Goal: Transaction & Acquisition: Book appointment/travel/reservation

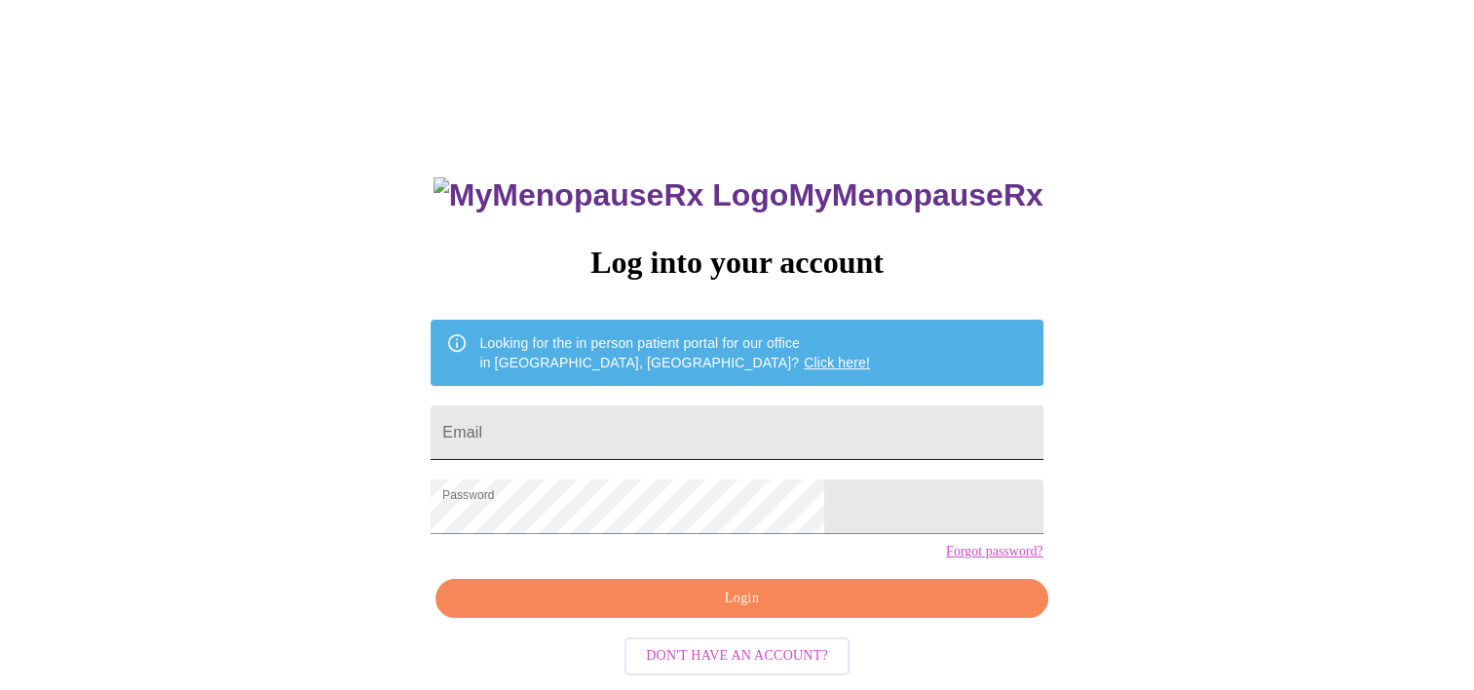
click at [757, 405] on input "Email" at bounding box center [737, 432] width 612 height 55
type input "[EMAIL_ADDRESS][DOMAIN_NAME]"
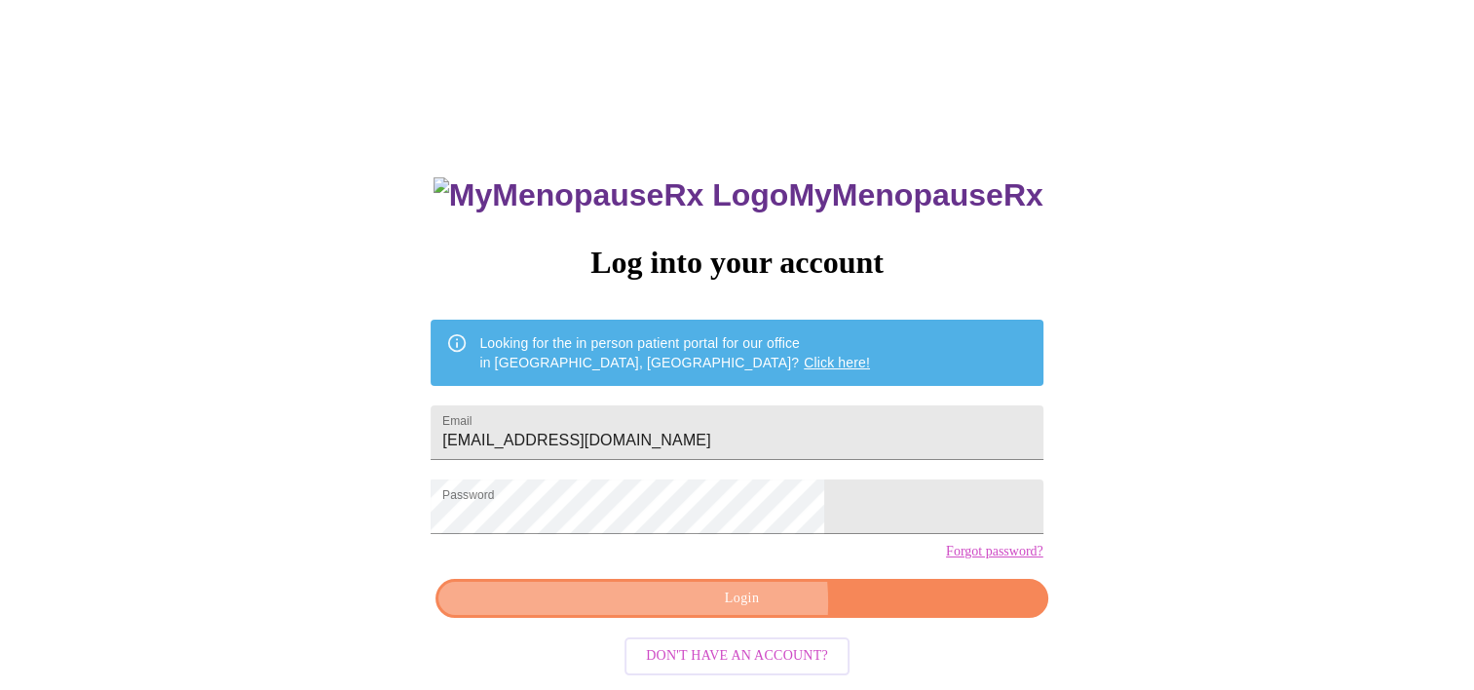
click at [707, 611] on span "Login" at bounding box center [741, 599] width 567 height 24
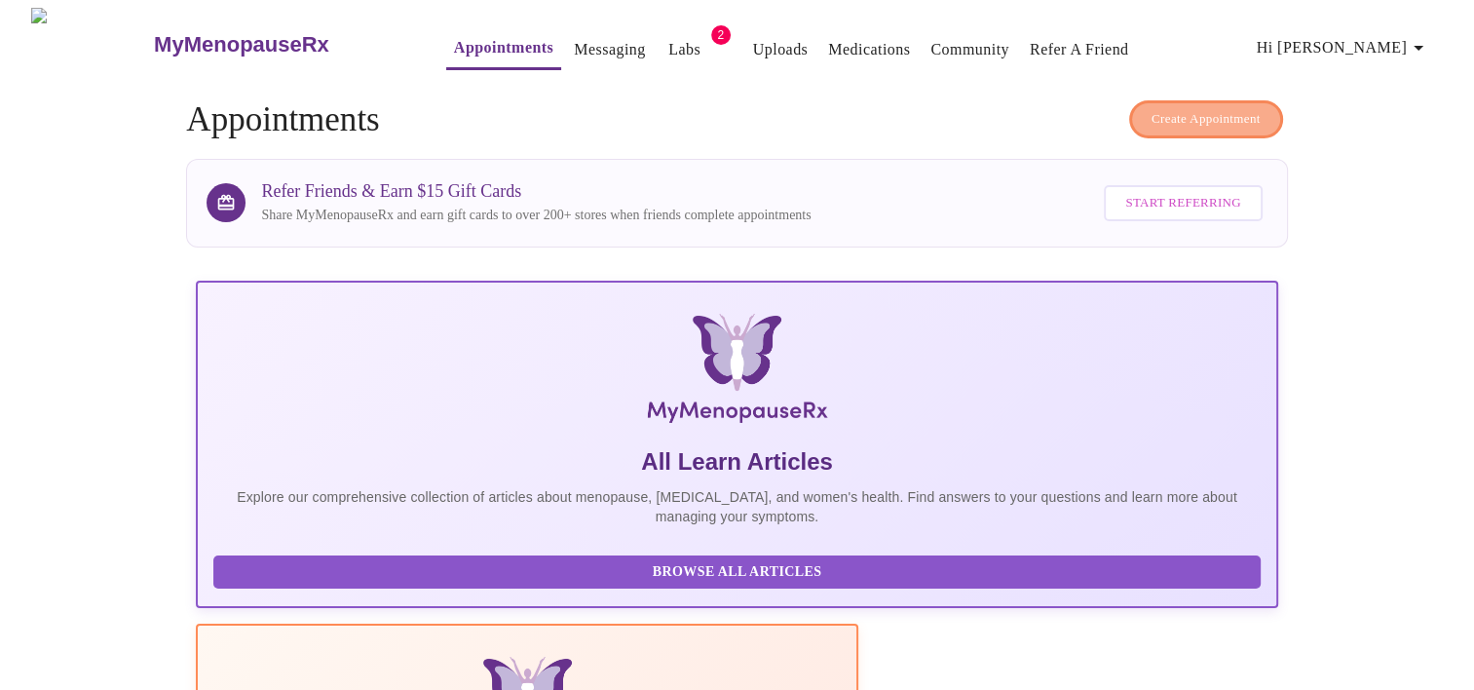
click at [1163, 108] on span "Create Appointment" at bounding box center [1206, 119] width 109 height 22
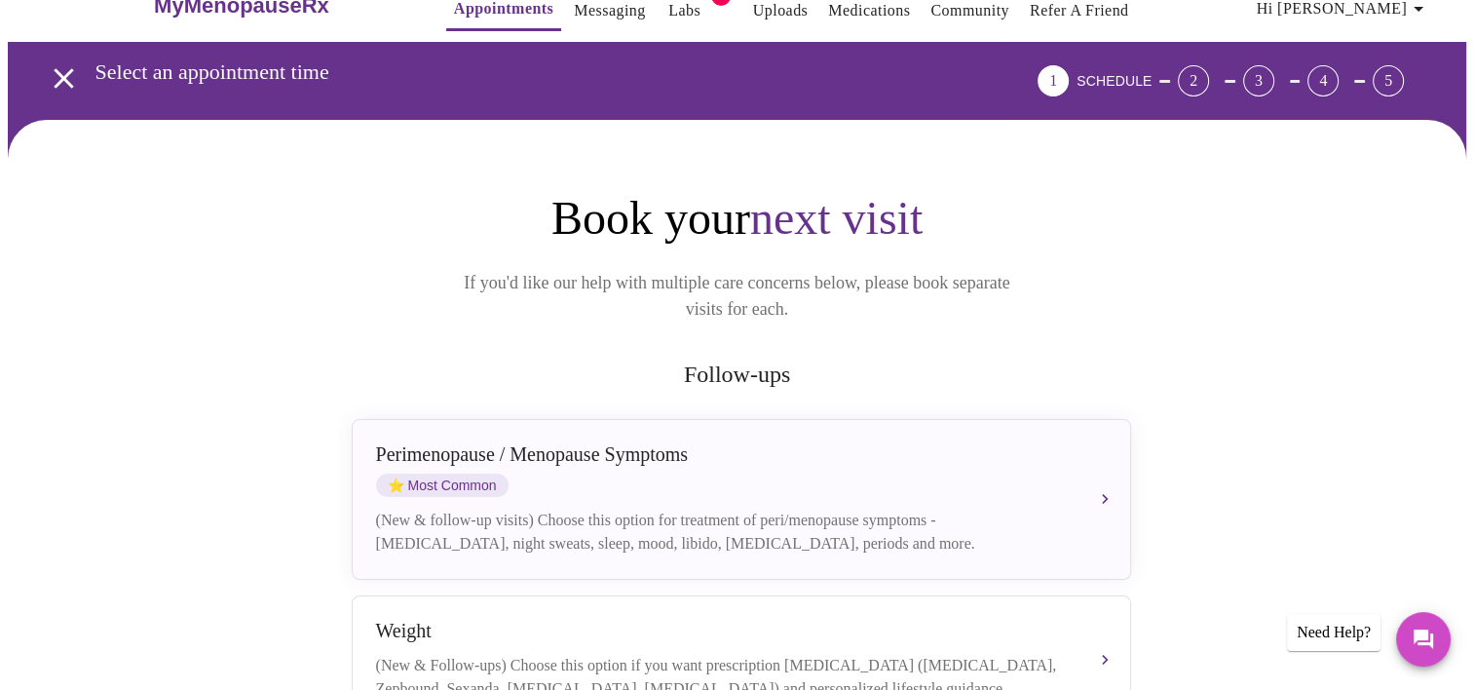
scroll to position [195, 0]
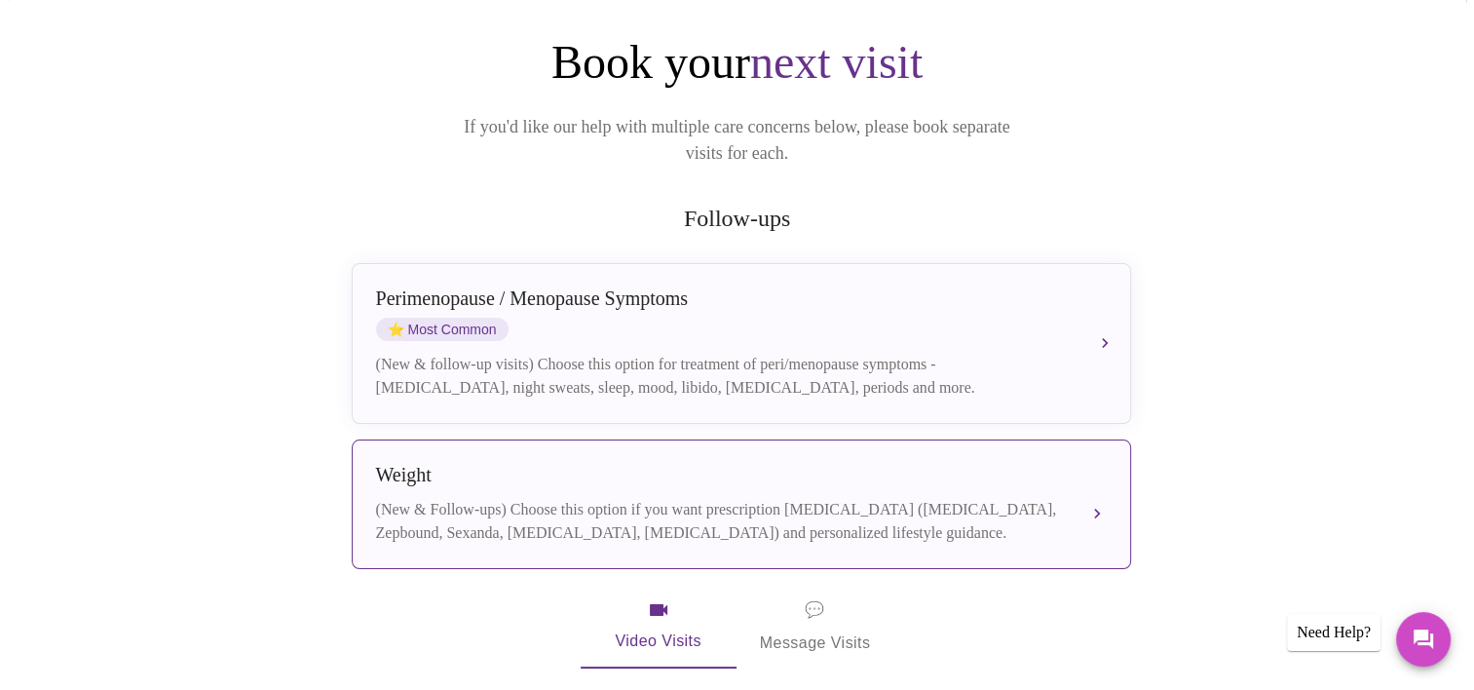
click at [639, 464] on div "Weight" at bounding box center [722, 475] width 692 height 22
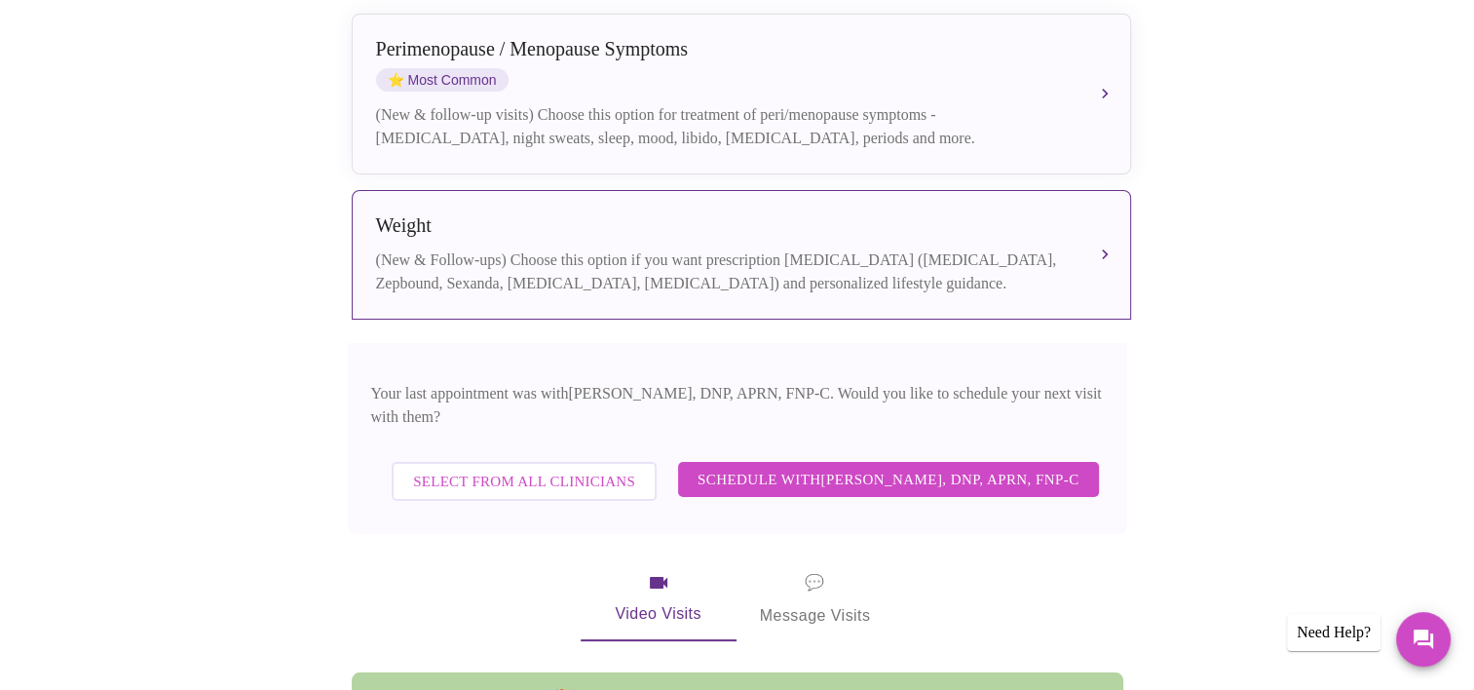
scroll to position [507, 0]
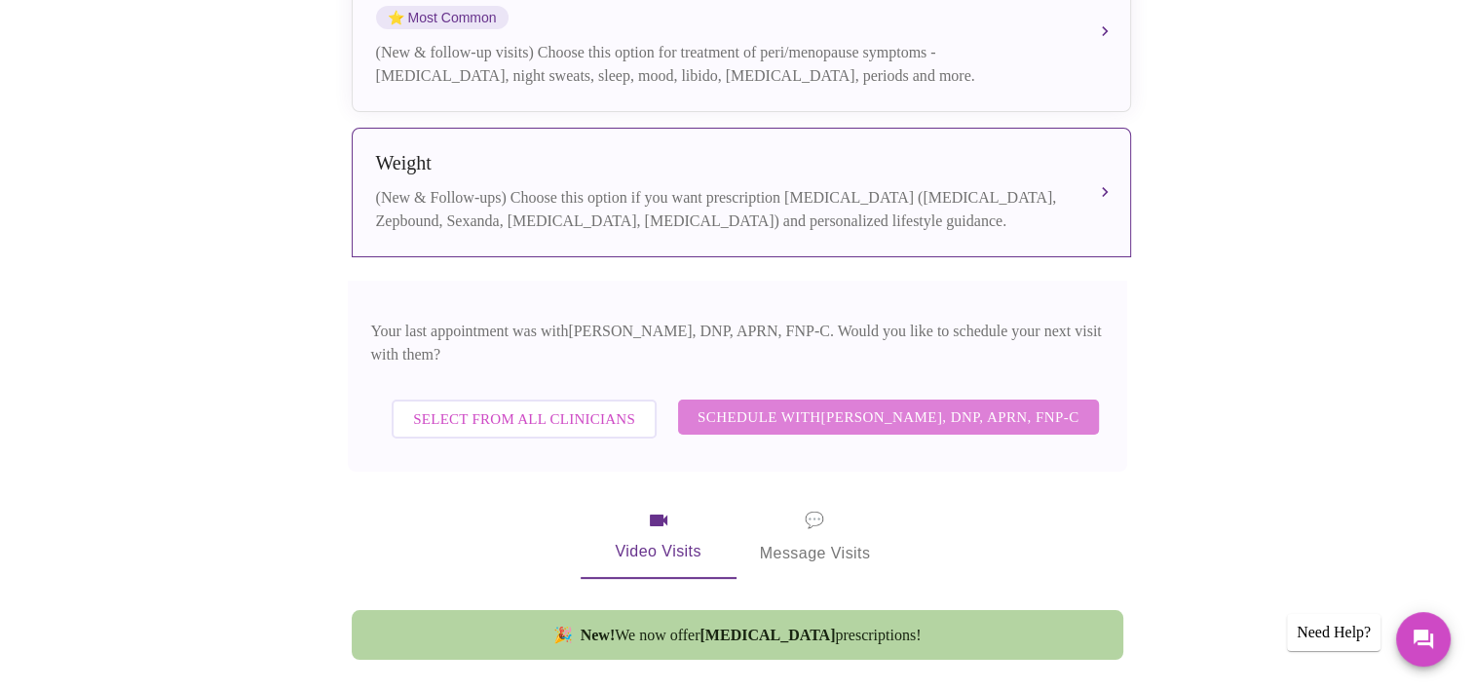
click at [745, 404] on span "Schedule with [PERSON_NAME], DNP, APRN, FNP-C" at bounding box center [889, 416] width 382 height 25
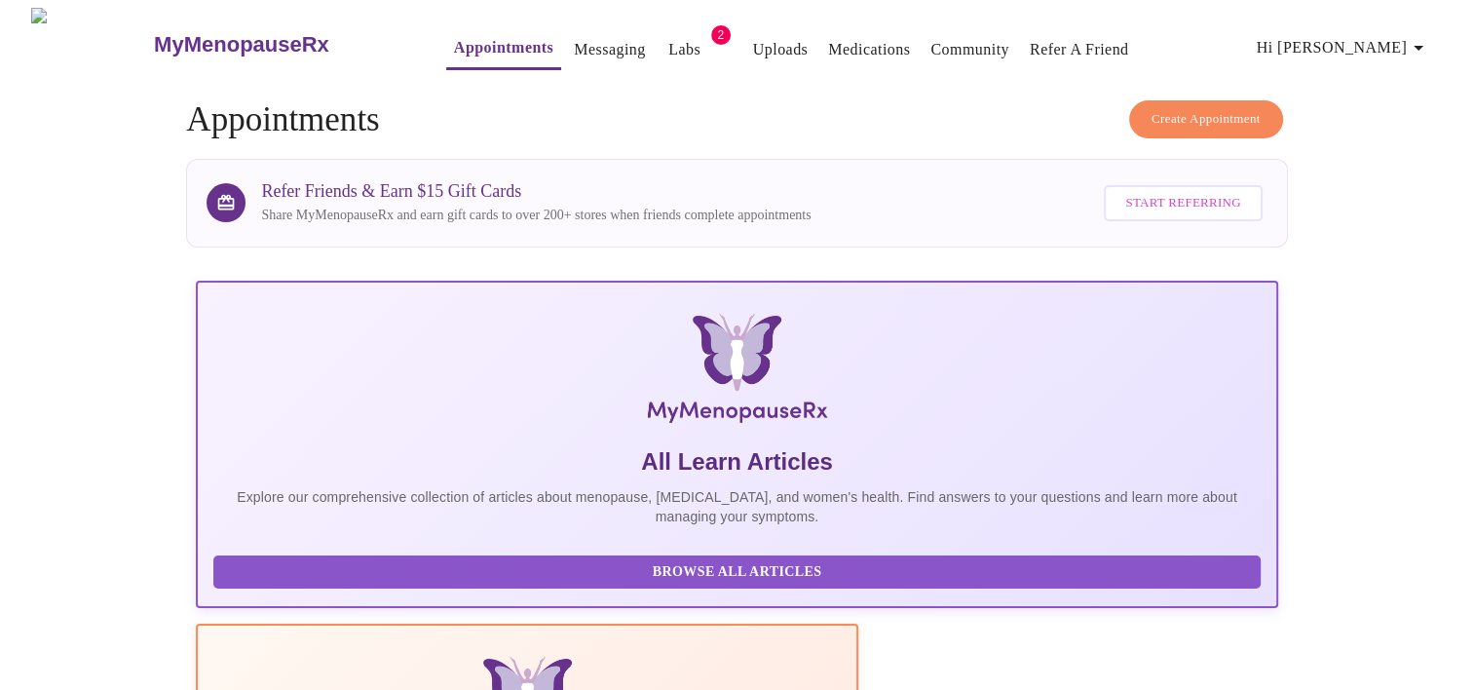
click at [1205, 111] on span "Create Appointment" at bounding box center [1206, 119] width 109 height 22
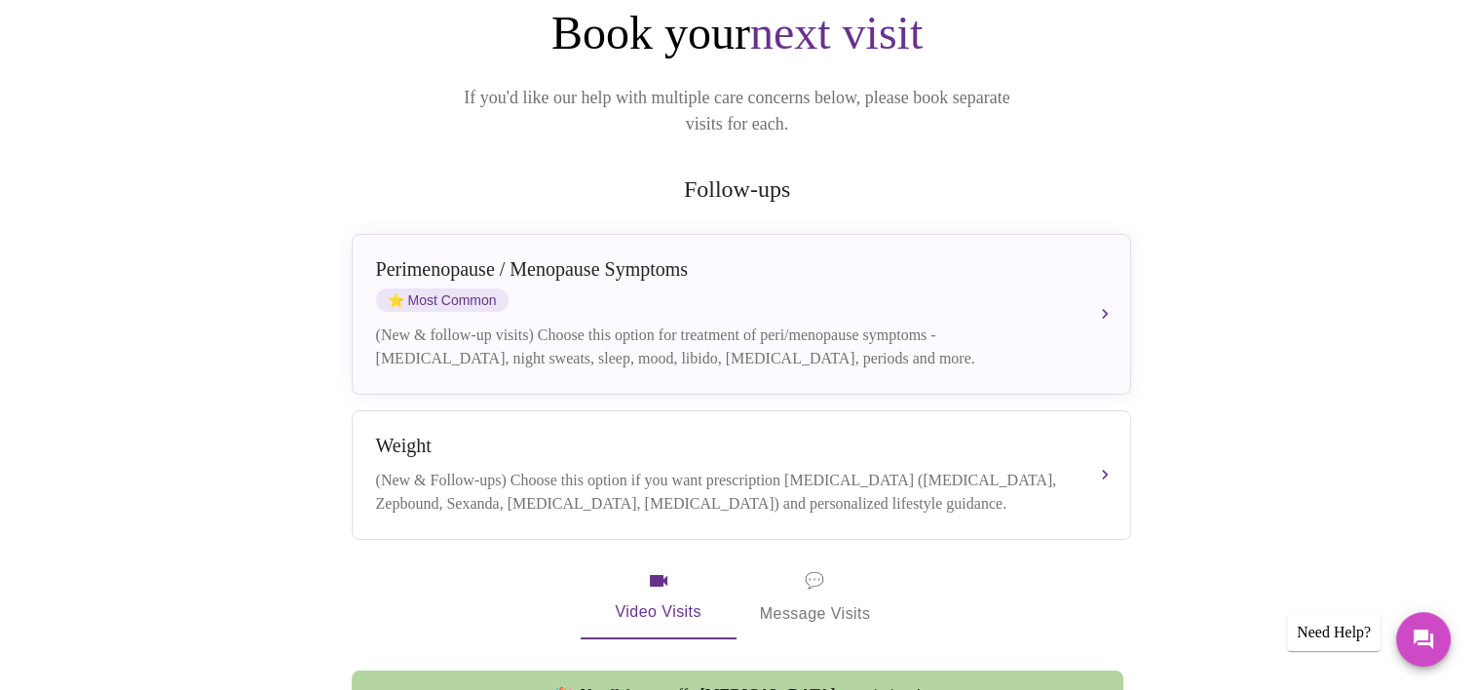
scroll to position [234, 0]
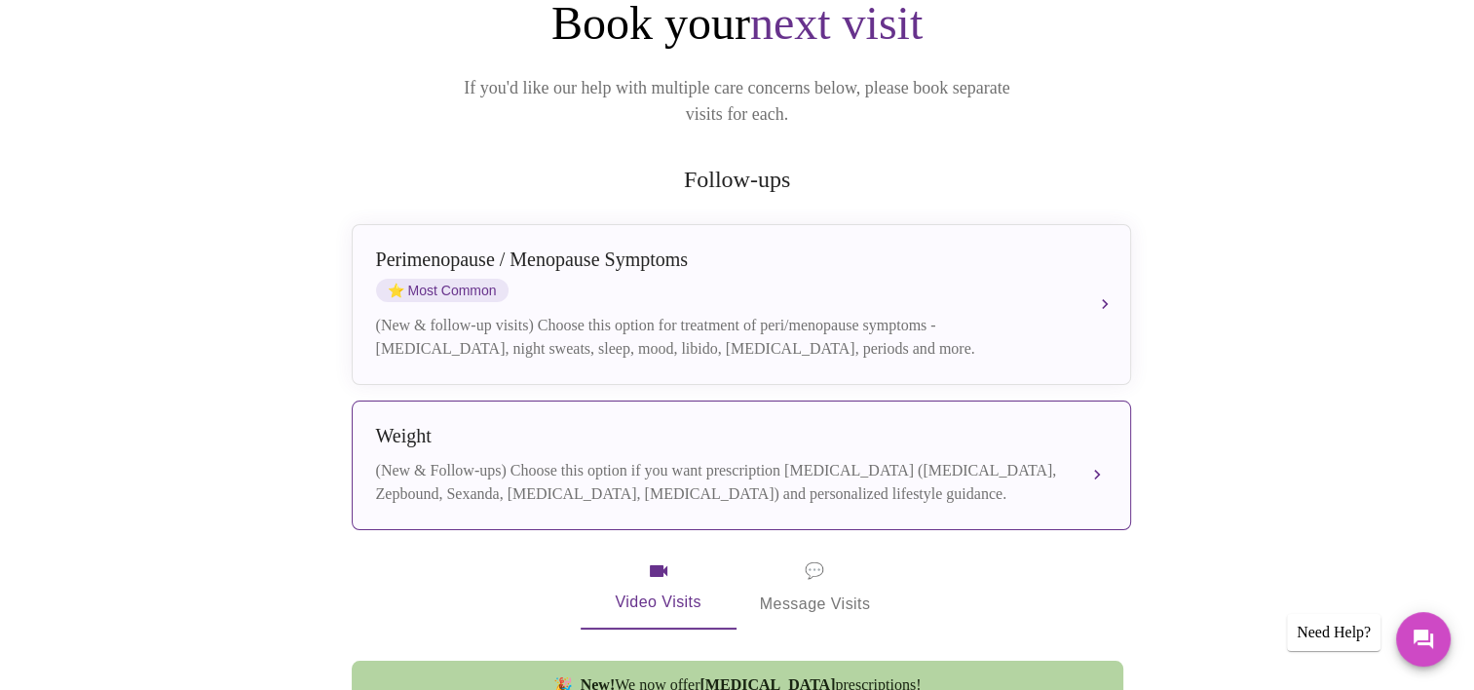
click at [655, 479] on div "(New & Follow-ups) Choose this option if you want prescription [MEDICAL_DATA] (…" at bounding box center [722, 482] width 692 height 47
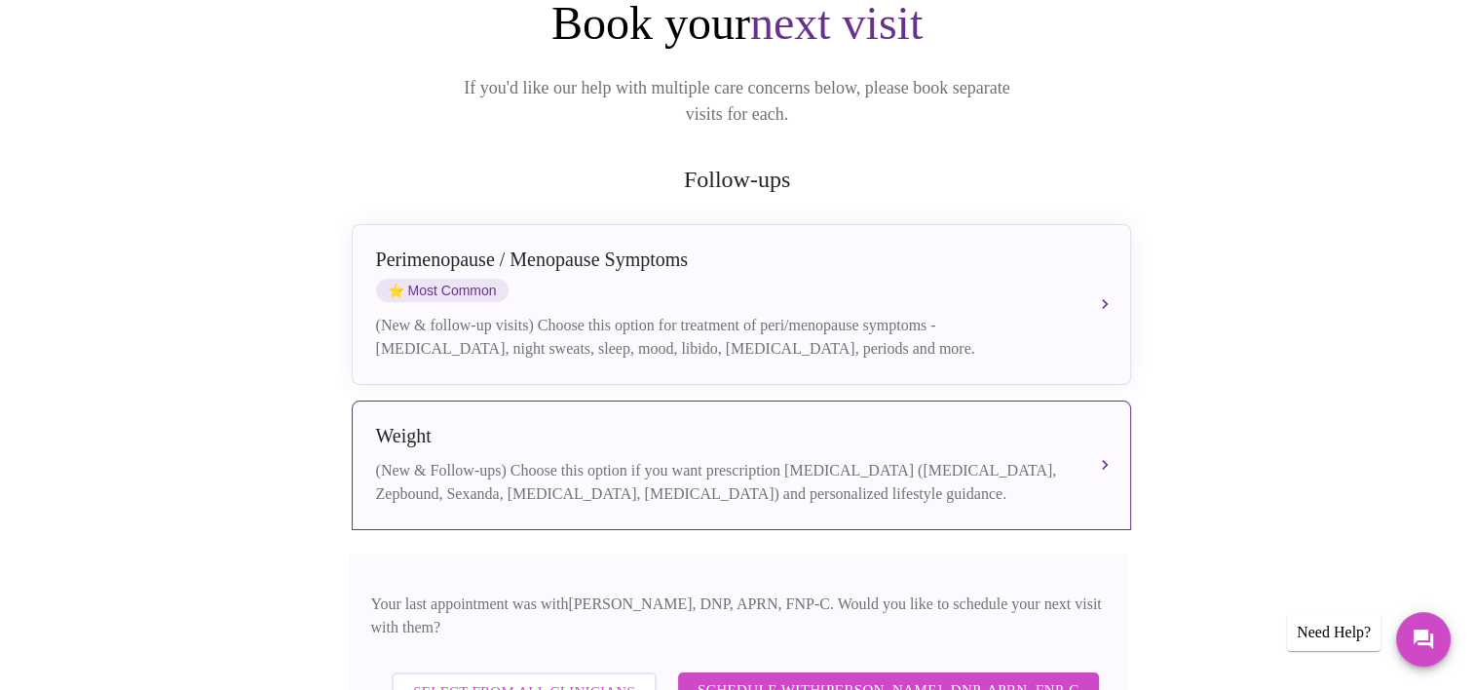
click at [448, 679] on span "Select from All Clinicians" at bounding box center [524, 691] width 222 height 25
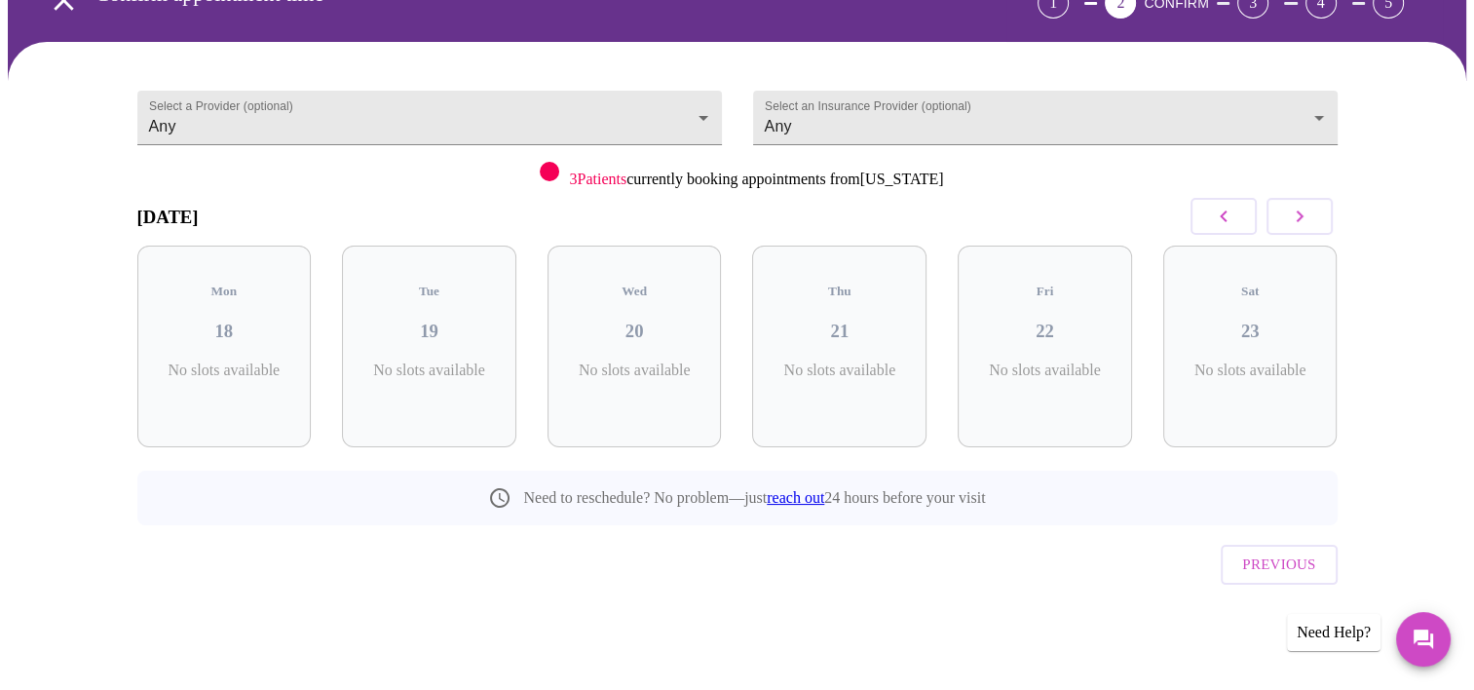
scroll to position [74, 0]
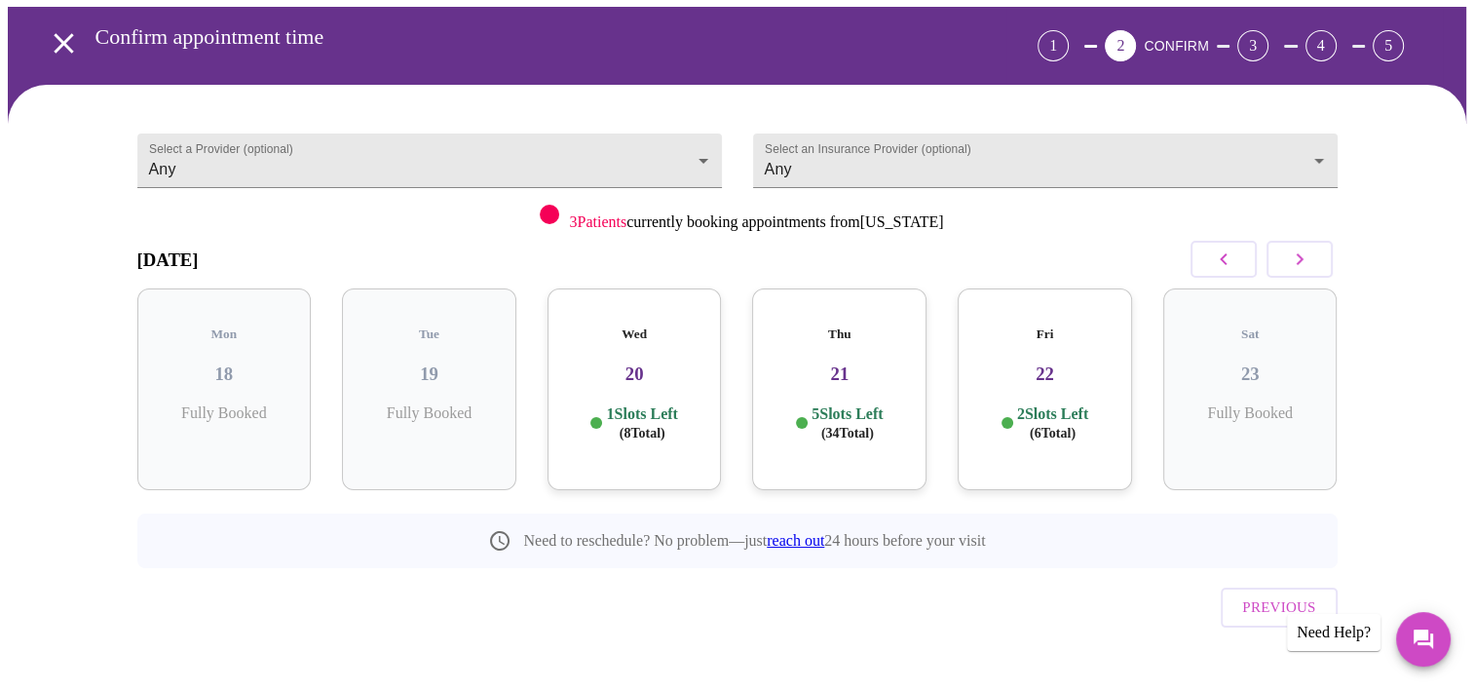
click at [1046, 367] on div "Fri 22 2 Slots Left ( 6 Total)" at bounding box center [1045, 389] width 174 height 202
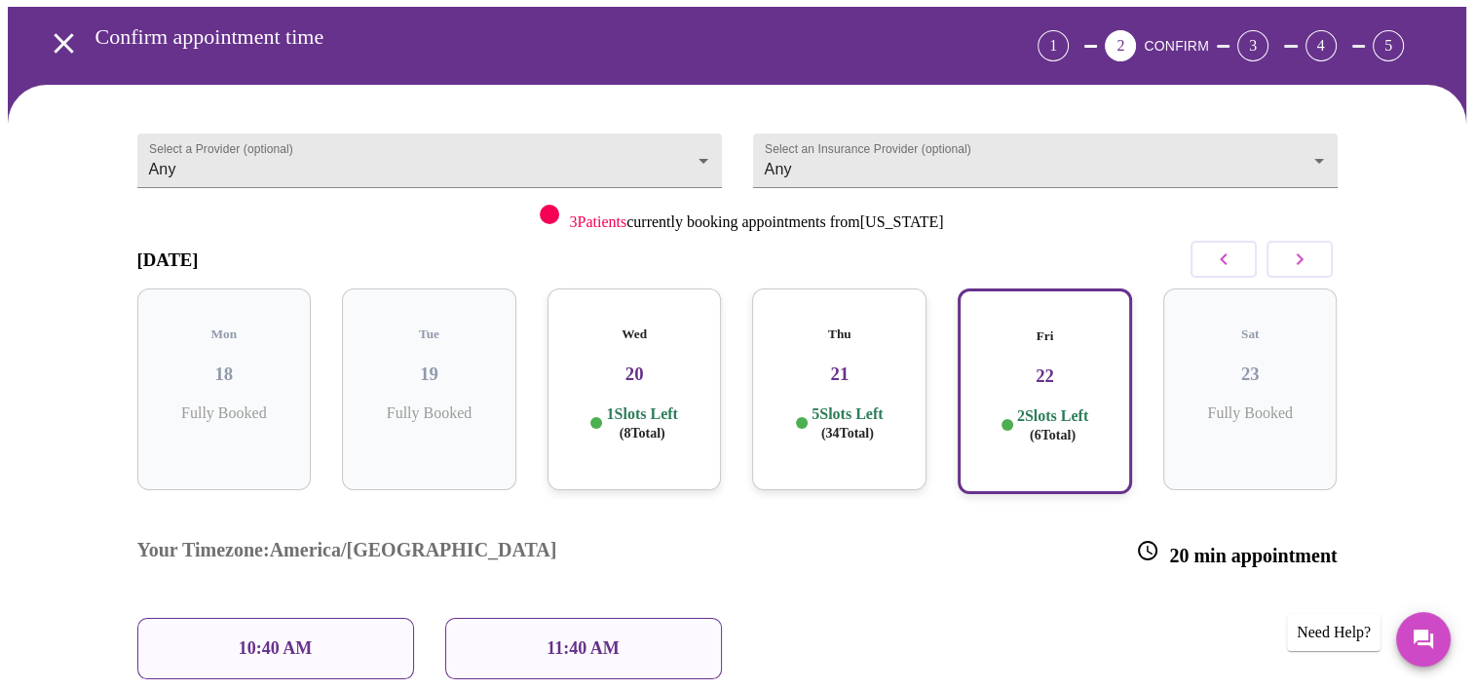
click at [815, 376] on div "Thu 21 5 Slots Left ( 34 Total)" at bounding box center [839, 389] width 174 height 202
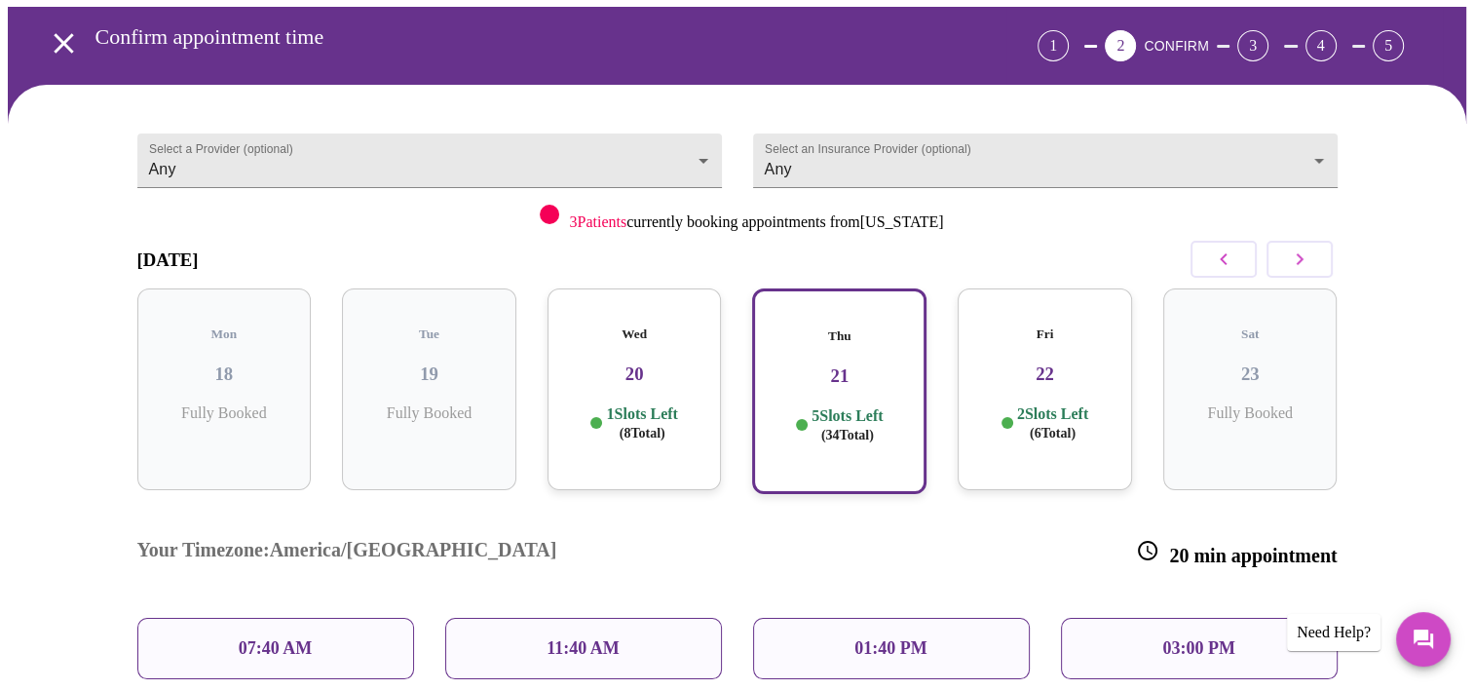
click at [642, 426] on span "( 8 Total)" at bounding box center [643, 433] width 46 height 15
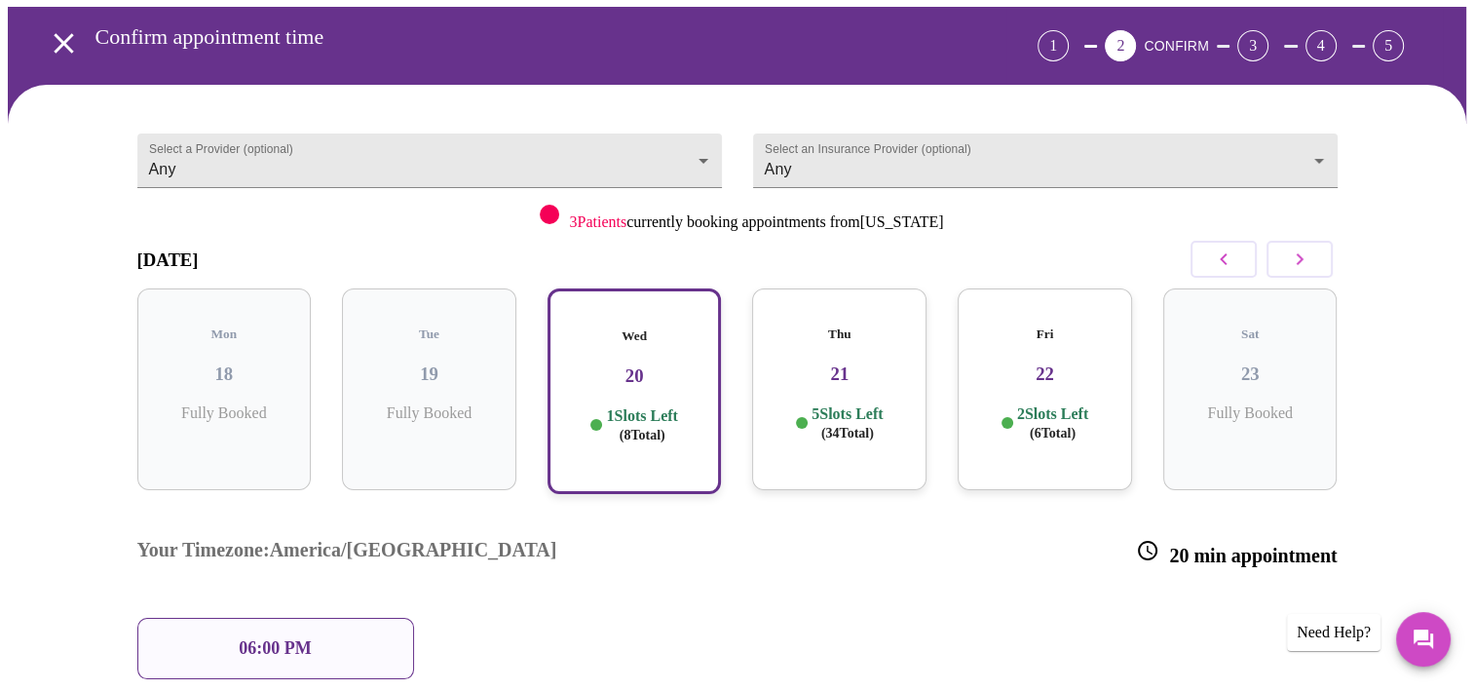
click at [243, 638] on p "06:00 PM" at bounding box center [275, 648] width 72 height 20
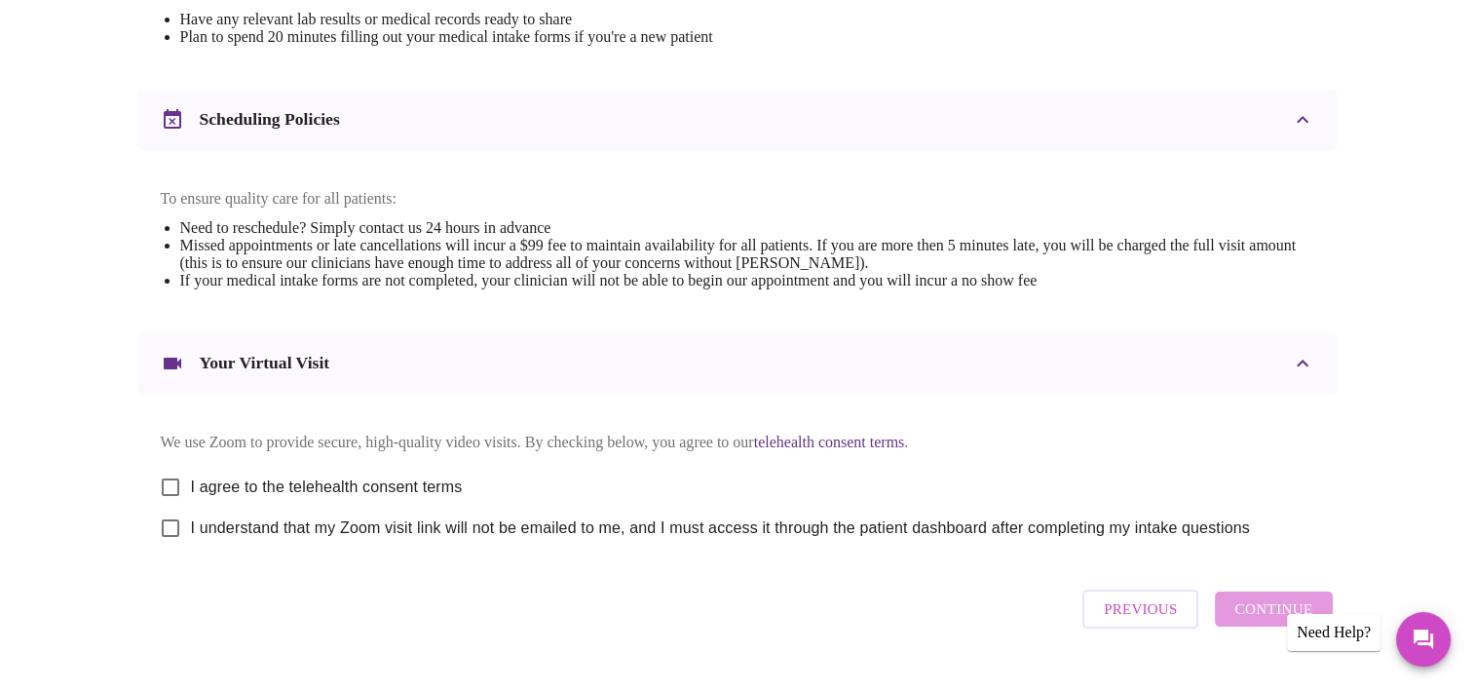
scroll to position [663, 0]
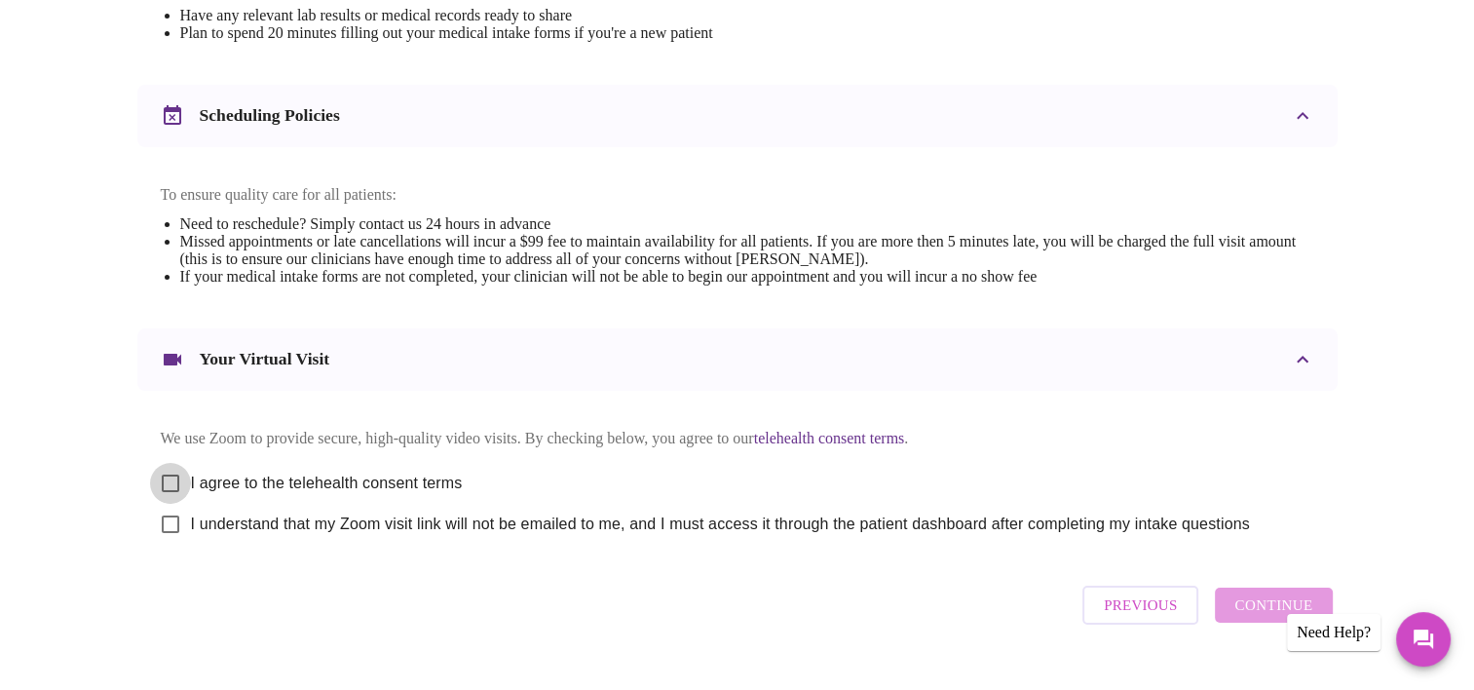
click at [165, 487] on input "I agree to the telehealth consent terms" at bounding box center [170, 483] width 41 height 41
checkbox input "true"
click at [168, 540] on input "I understand that my Zoom visit link will not be emailed to me, and I must acce…" at bounding box center [170, 524] width 41 height 41
checkbox input "true"
click at [1243, 618] on span "Continue" at bounding box center [1274, 605] width 78 height 25
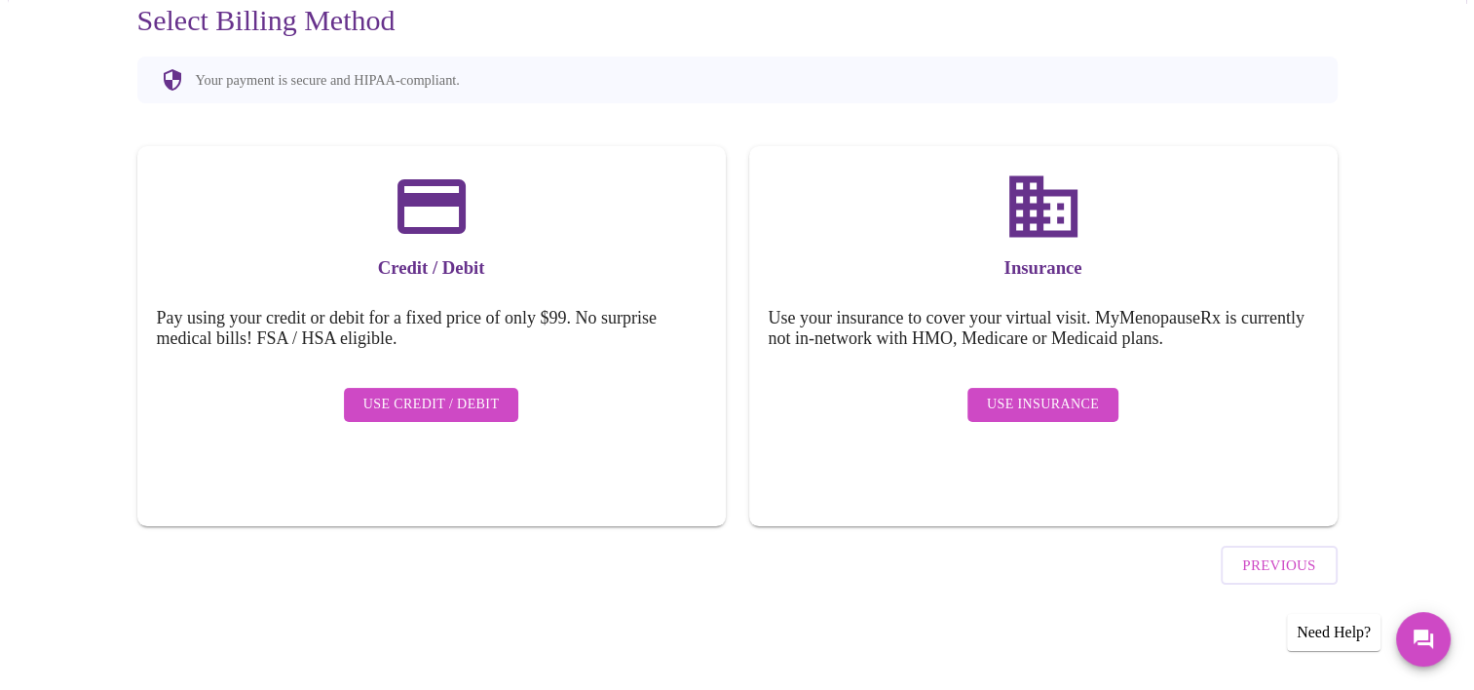
scroll to position [138, 0]
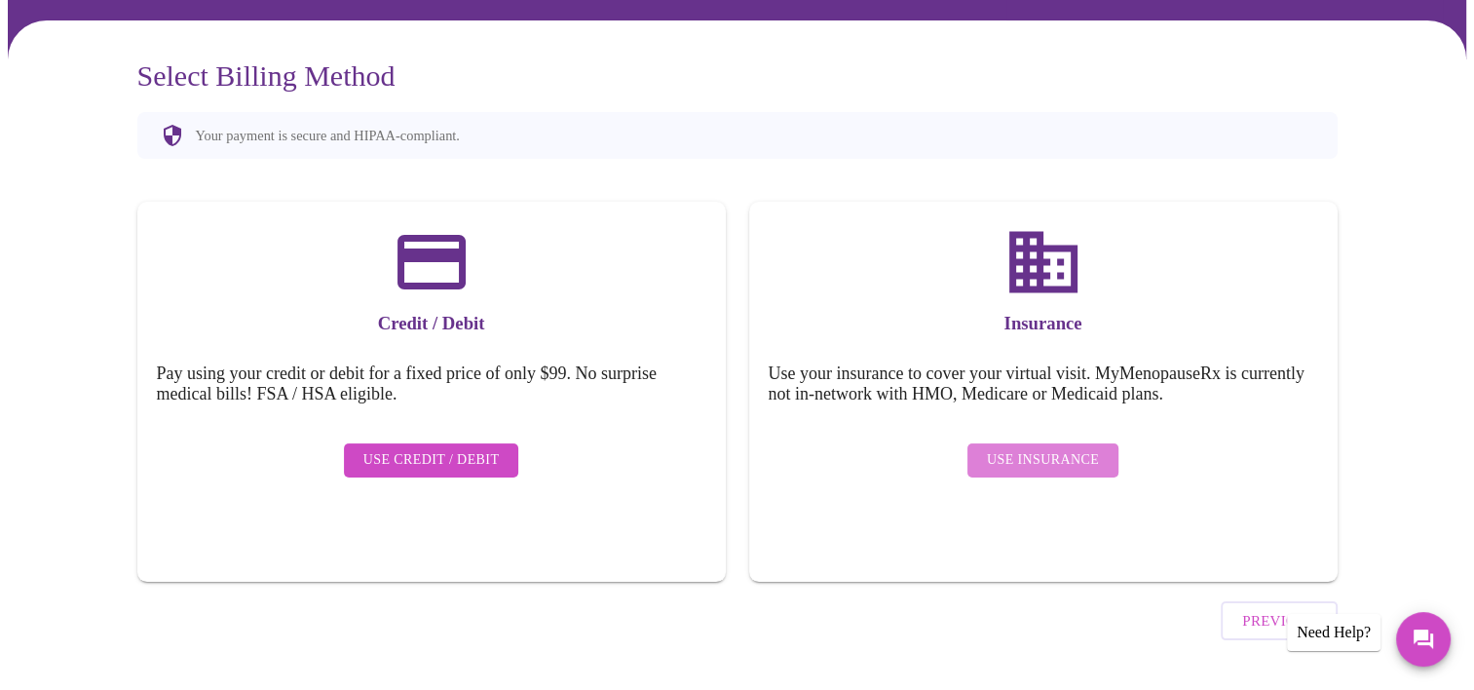
click at [1056, 448] on span "Use Insurance" at bounding box center [1043, 460] width 112 height 24
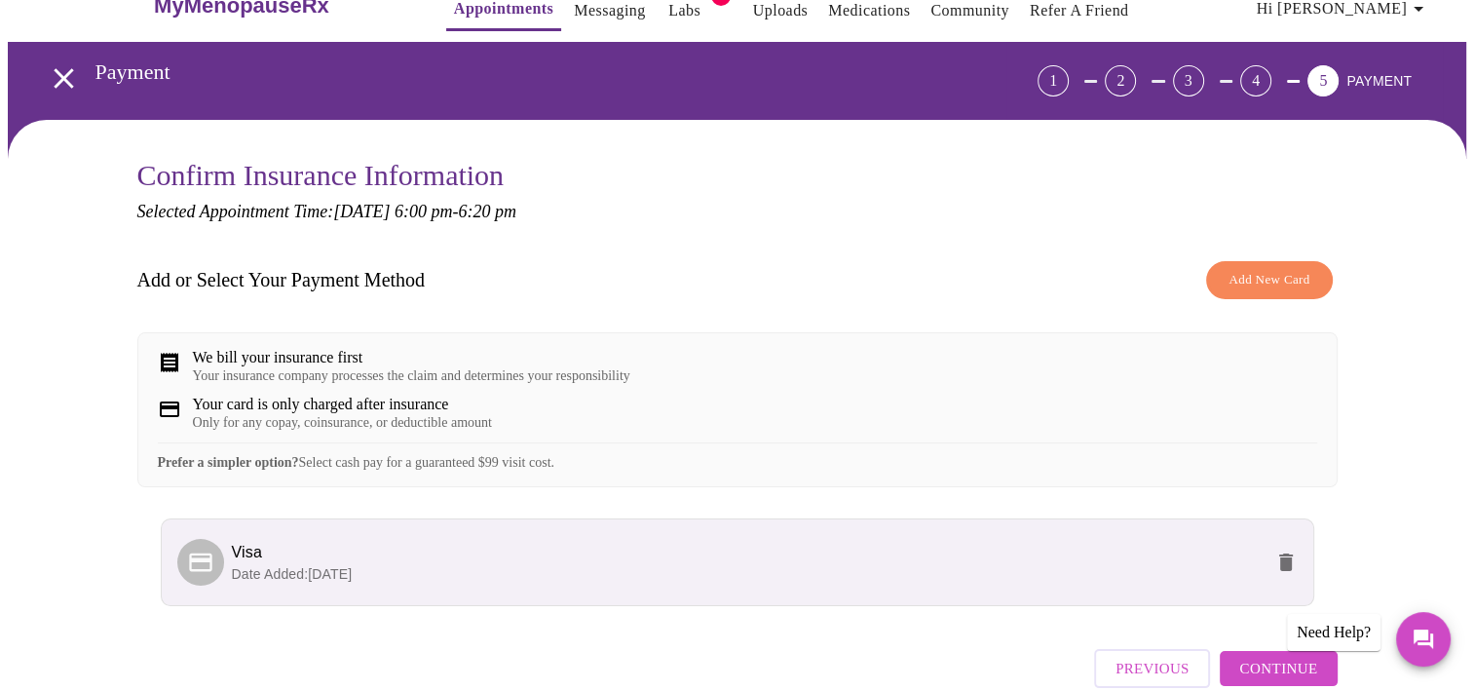
scroll to position [156, 0]
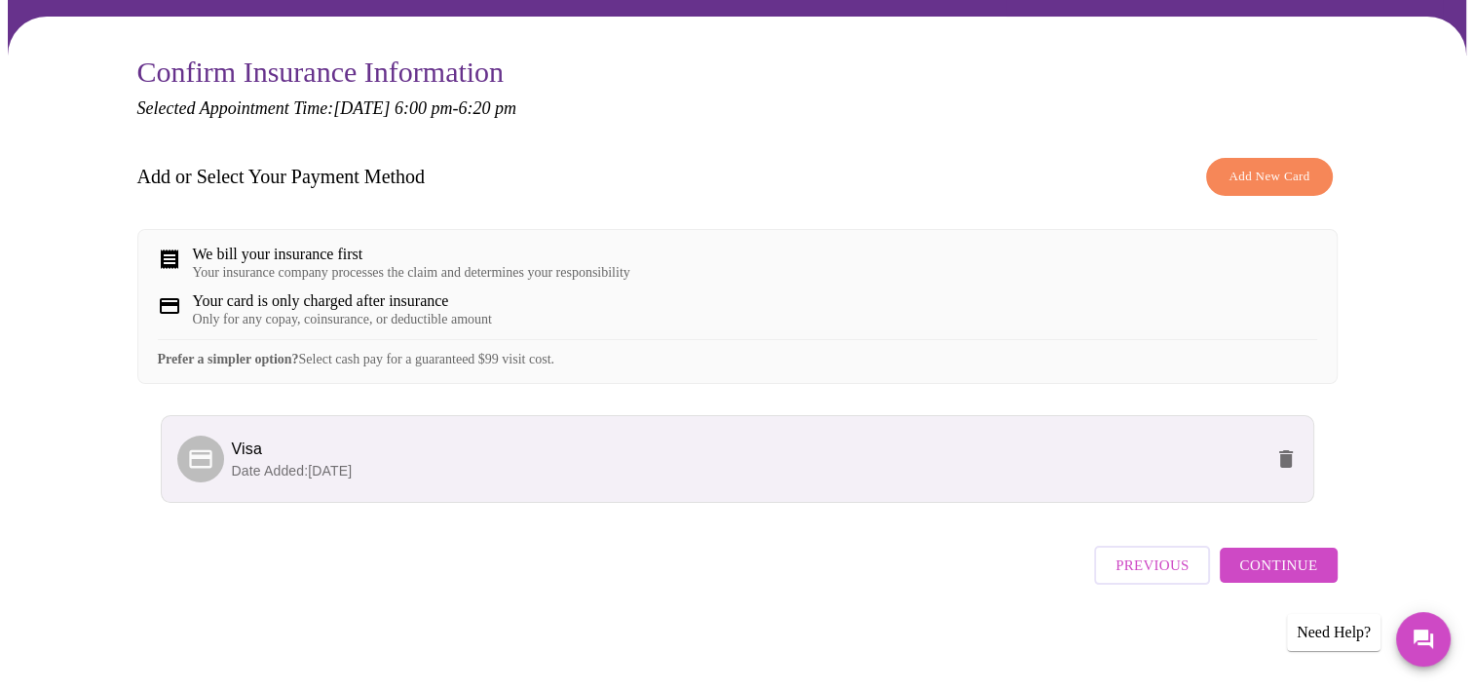
click at [1276, 573] on span "Continue" at bounding box center [1279, 565] width 78 height 25
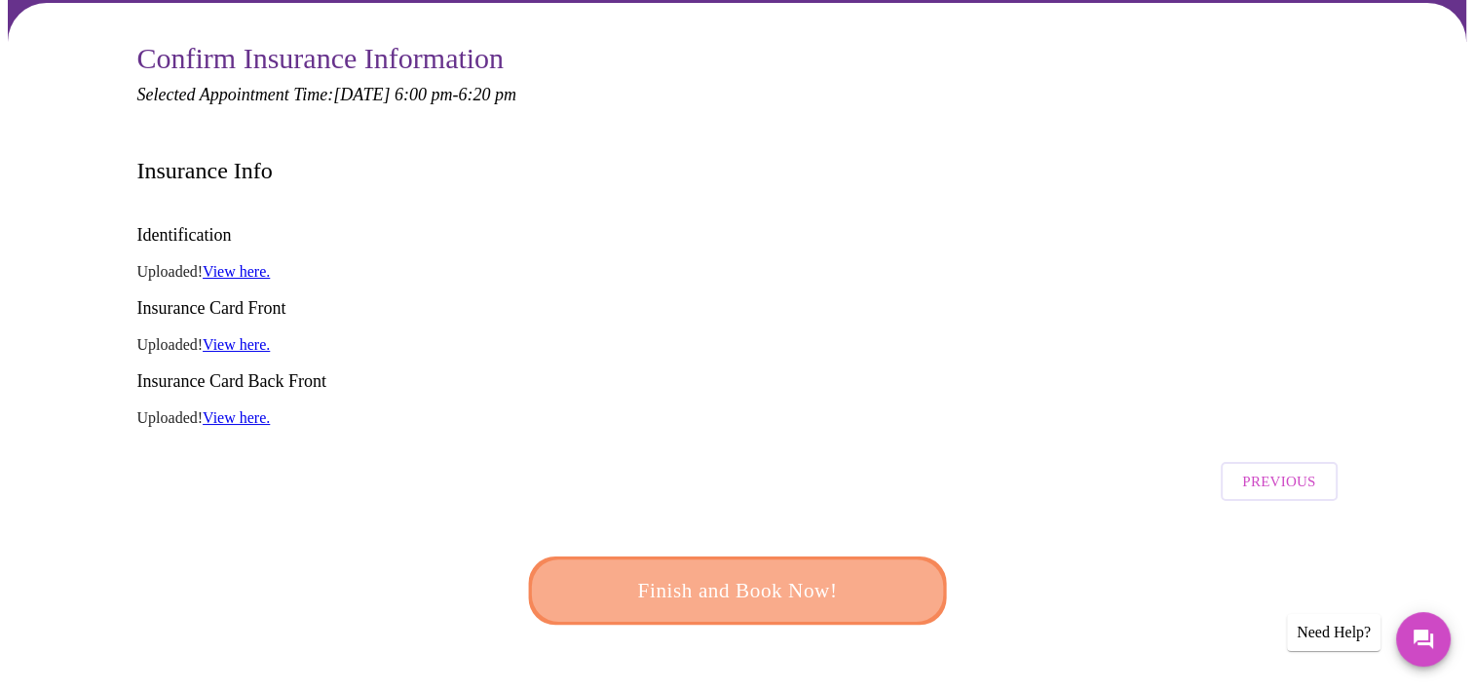
click at [802, 573] on span "Finish and Book Now!" at bounding box center [737, 591] width 361 height 36
